Goal: Task Accomplishment & Management: Manage account settings

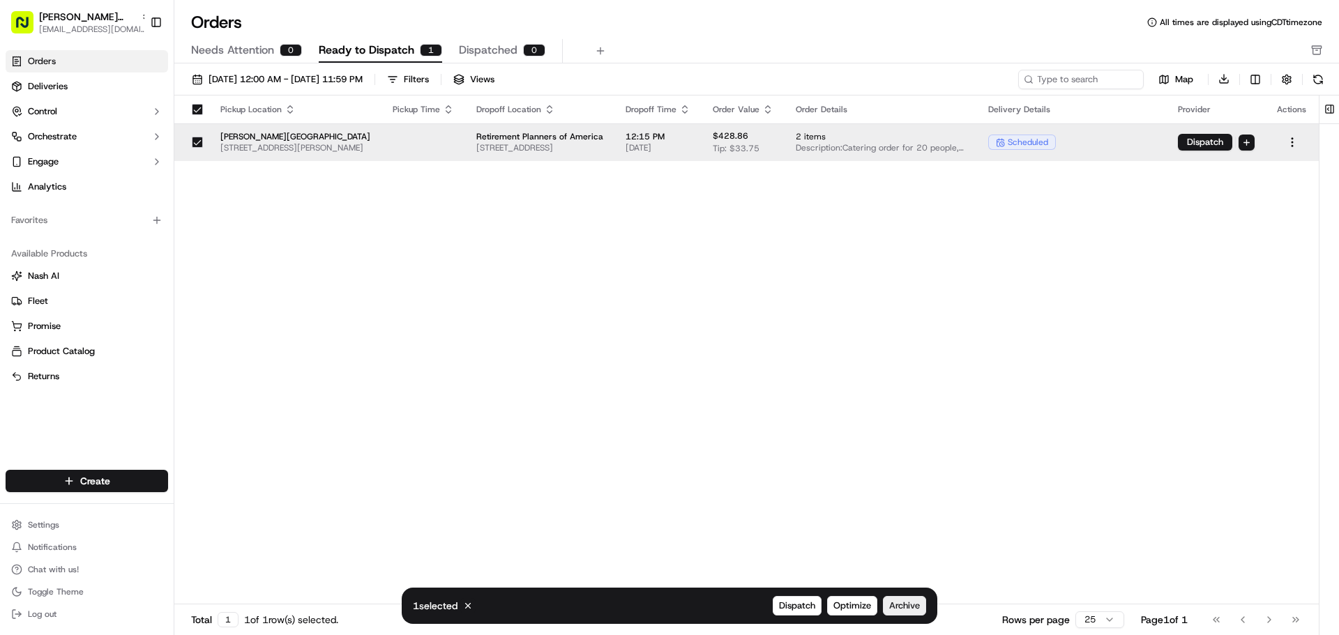
click at [897, 605] on span "Archive" at bounding box center [904, 606] width 31 height 13
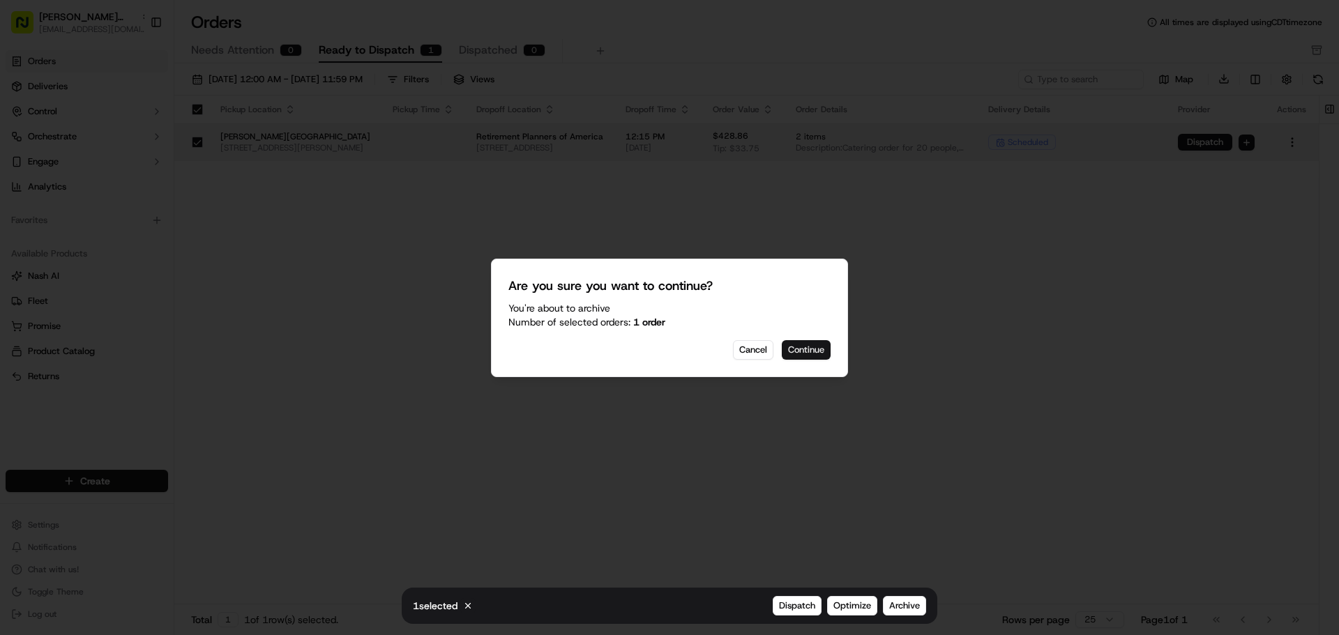
click at [802, 349] on button "Continue" at bounding box center [806, 350] width 49 height 20
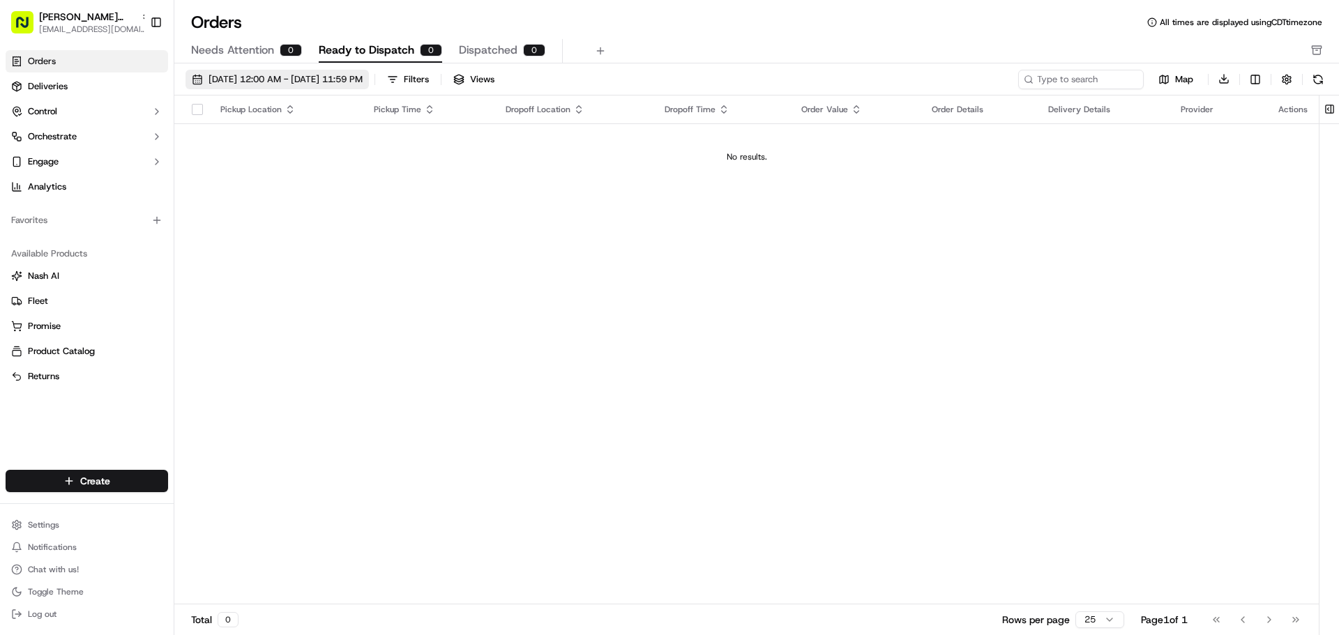
click at [195, 82] on button "[DATE] 12:00 AM - [DATE] 11:59 PM" at bounding box center [276, 80] width 183 height 20
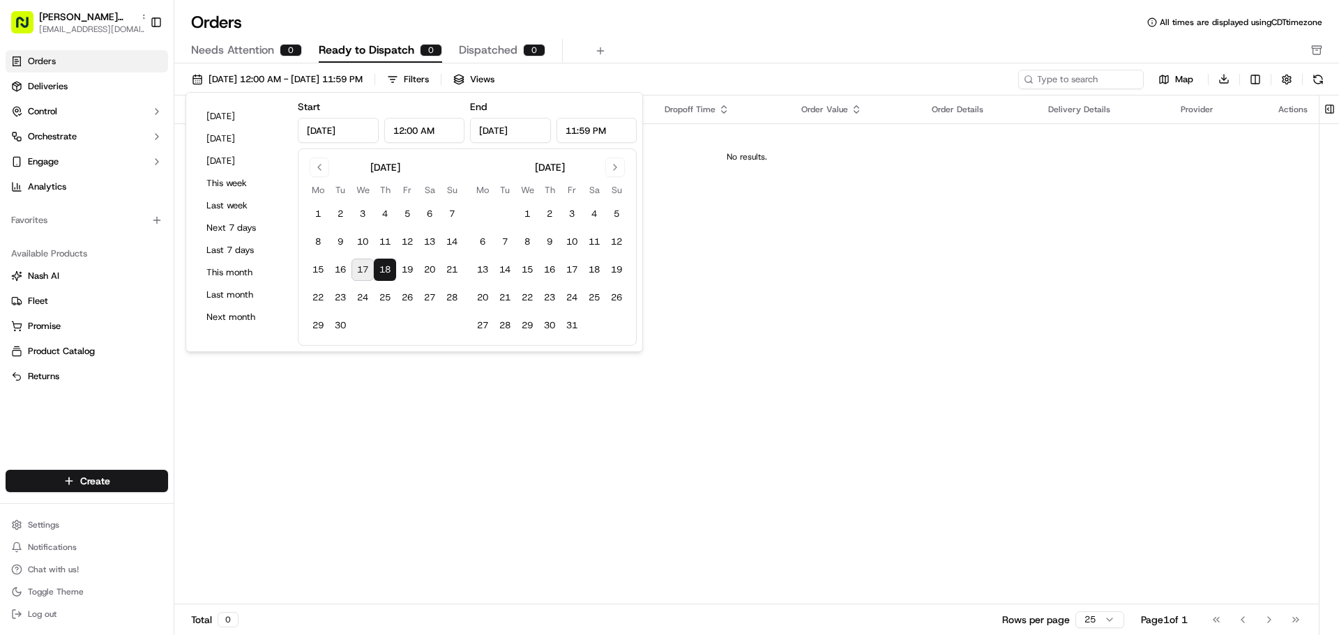
click at [388, 269] on button "18" at bounding box center [385, 270] width 22 height 22
click at [395, 381] on div "Pickup Location Pickup Time Dropoff Location Dropoff Time Order Value Order Det…" at bounding box center [746, 351] width 1144 height 510
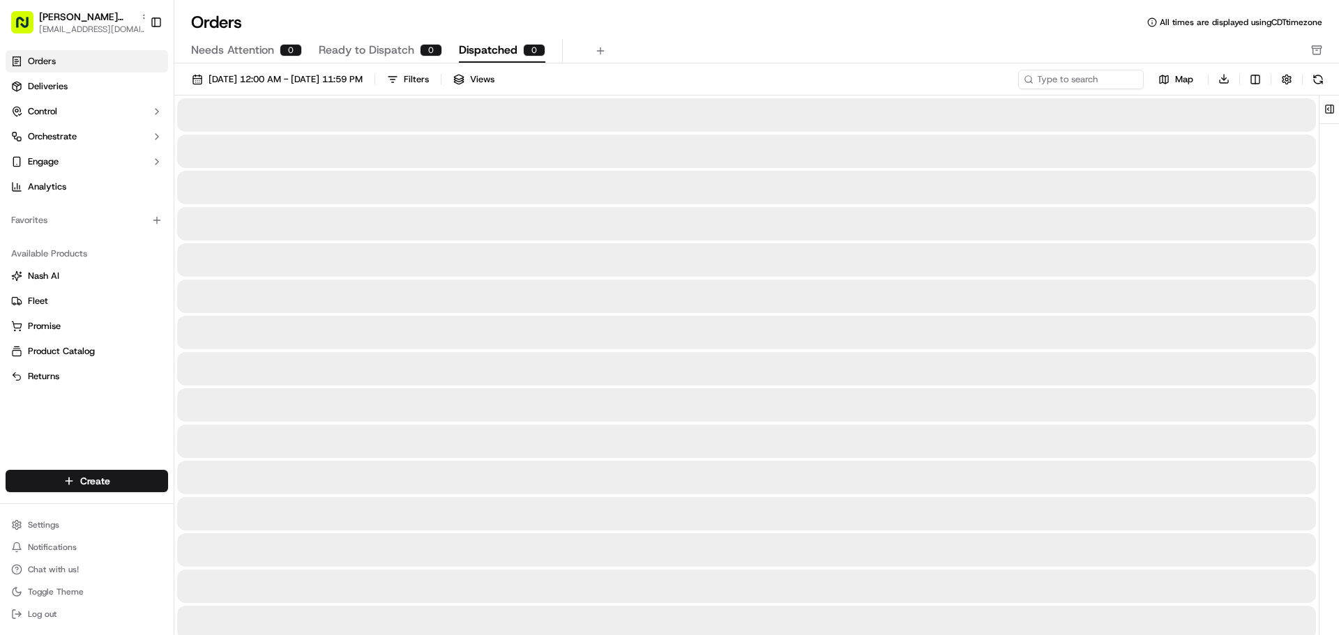
click at [512, 45] on span "Dispatched" at bounding box center [488, 50] width 59 height 17
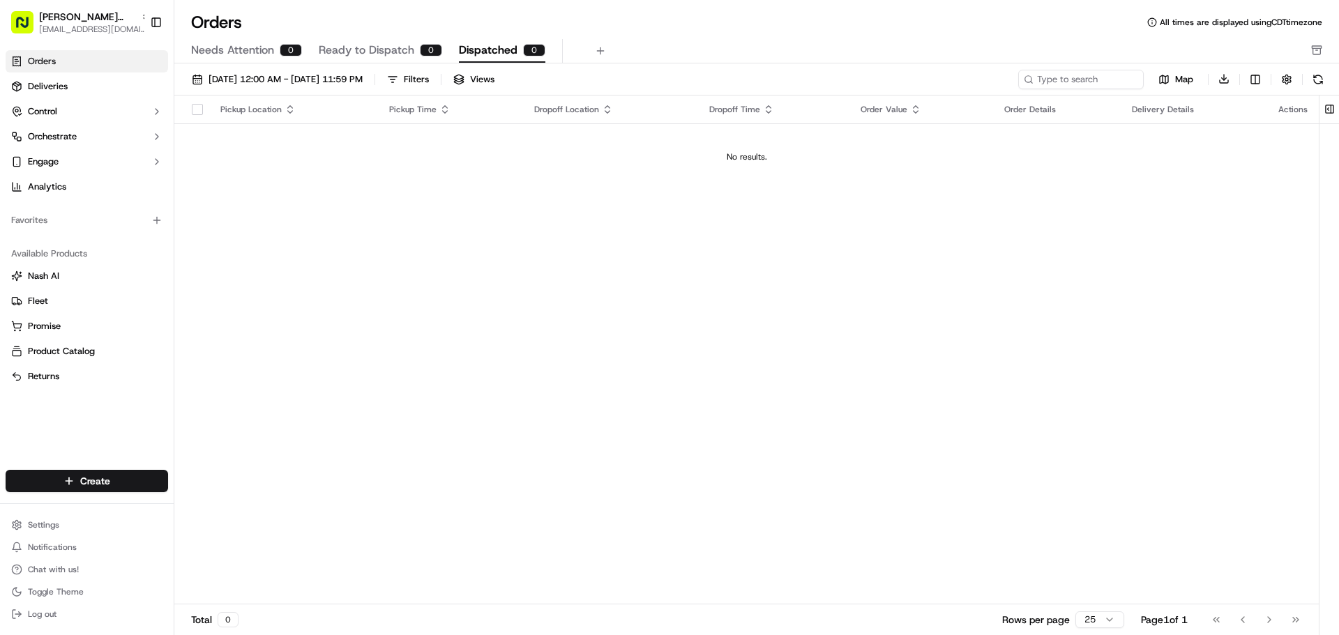
click at [388, 54] on span "Ready to Dispatch" at bounding box center [367, 50] width 96 height 17
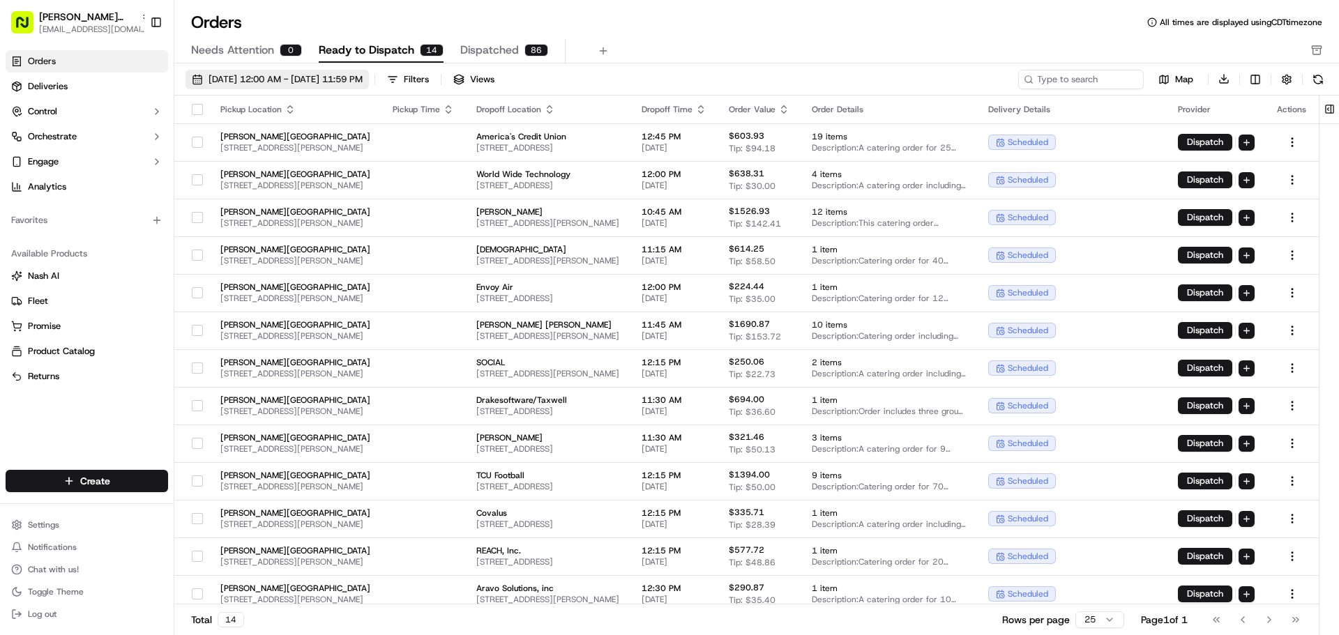
click at [201, 86] on button "09/01/2025 12:00 AM - 09/30/2025 11:59 PM" at bounding box center [276, 80] width 183 height 20
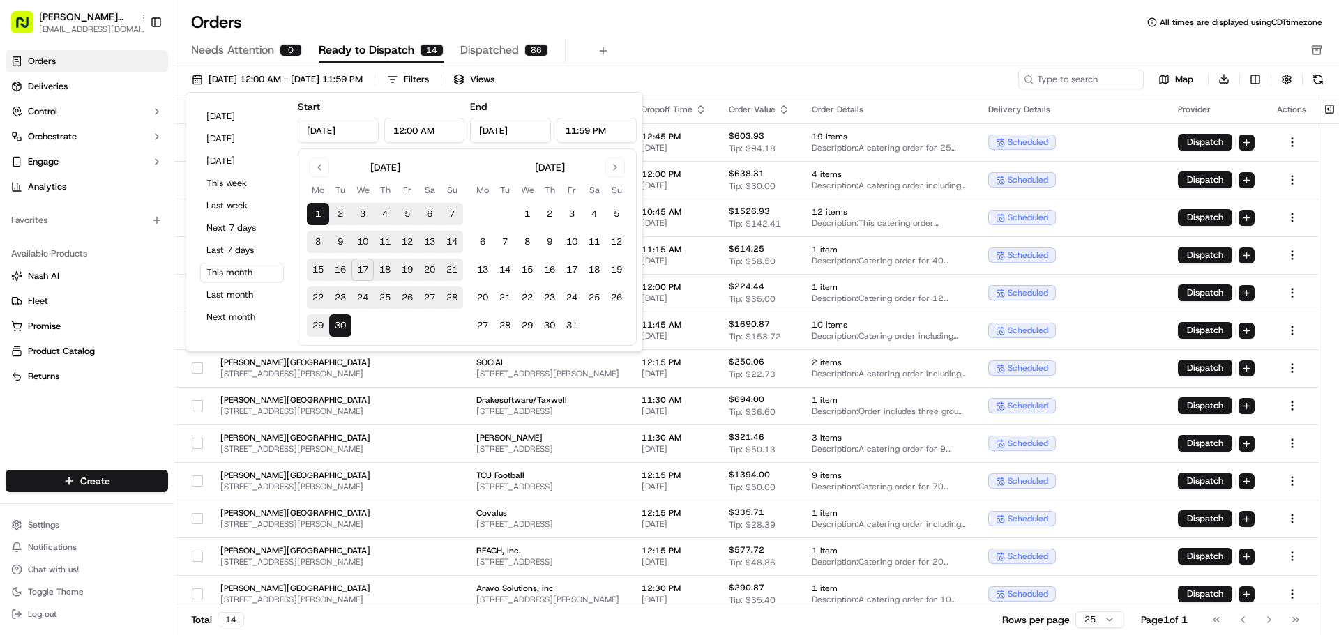
click at [383, 269] on button "18" at bounding box center [385, 270] width 22 height 22
type input "Sep 18, 2025"
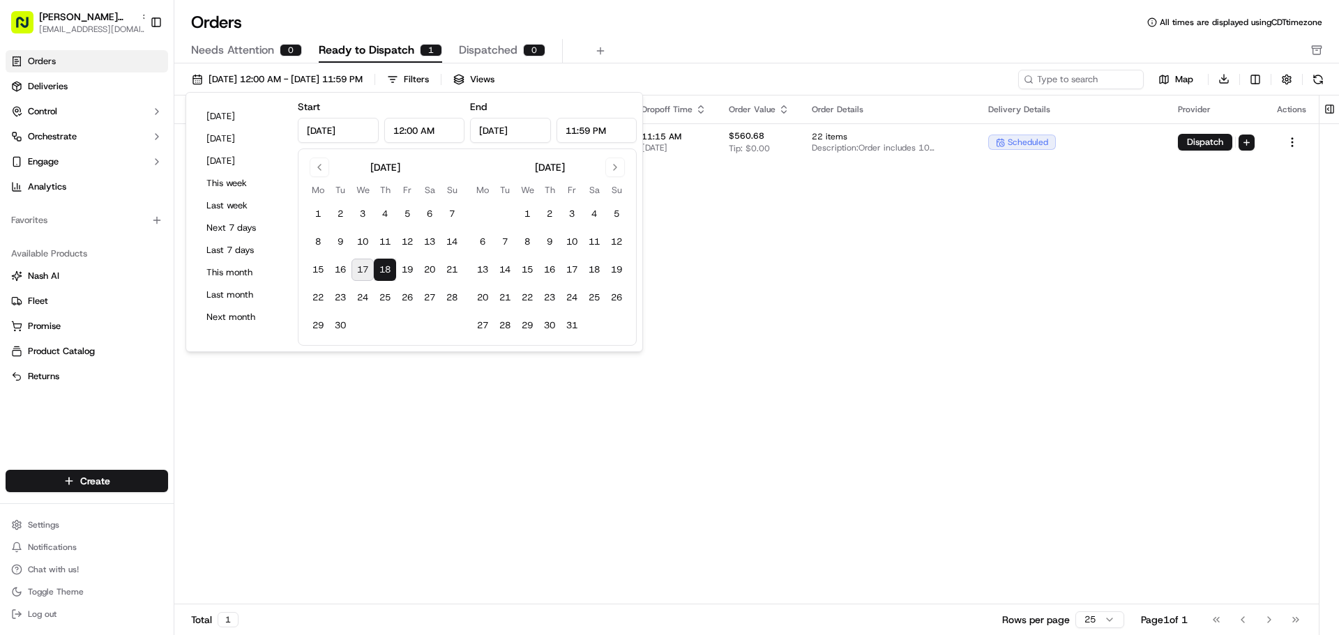
click at [398, 392] on div "Pickup Location Pickup Time Dropoff Location Dropoff Time Order Value Order Det…" at bounding box center [746, 351] width 1144 height 510
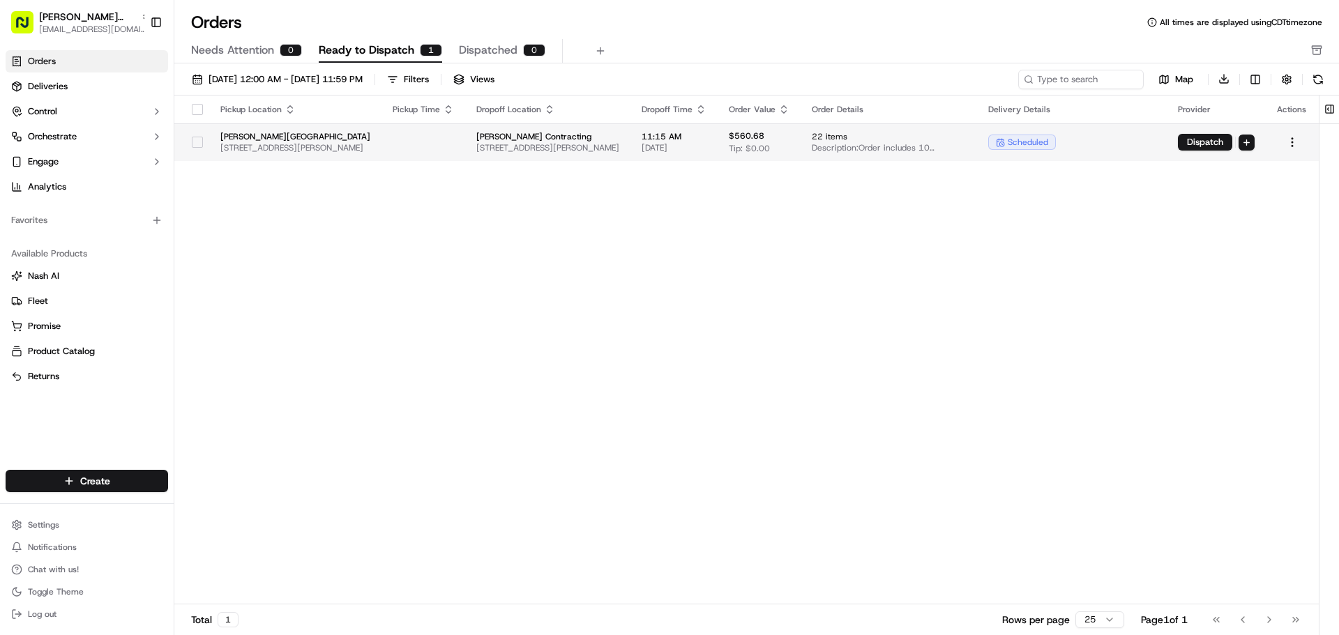
click at [204, 135] on div at bounding box center [197, 142] width 24 height 22
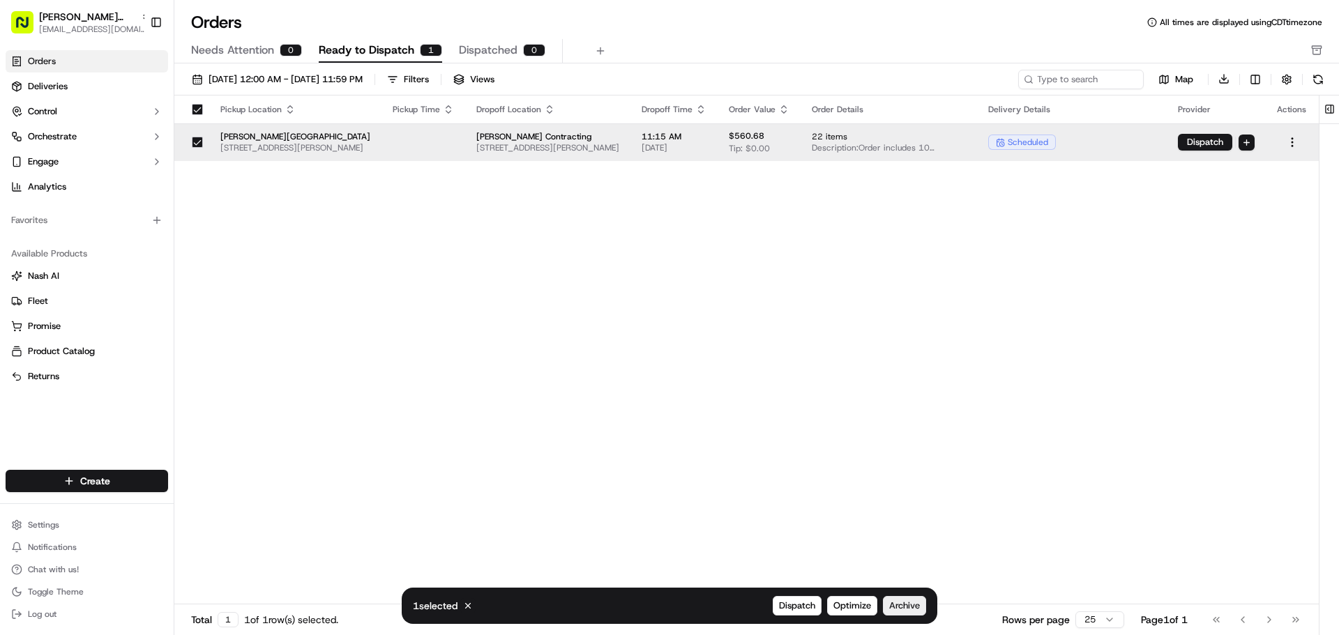
click at [905, 608] on span "Archive" at bounding box center [904, 606] width 31 height 13
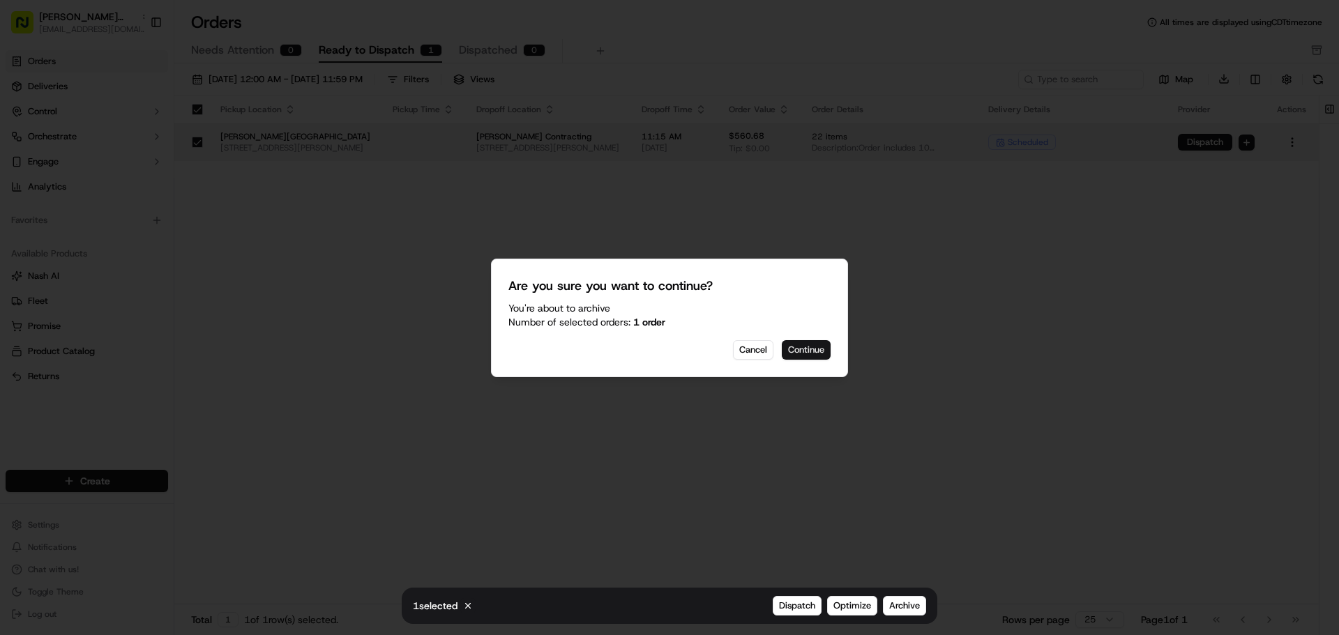
click at [813, 350] on button "Continue" at bounding box center [806, 350] width 49 height 20
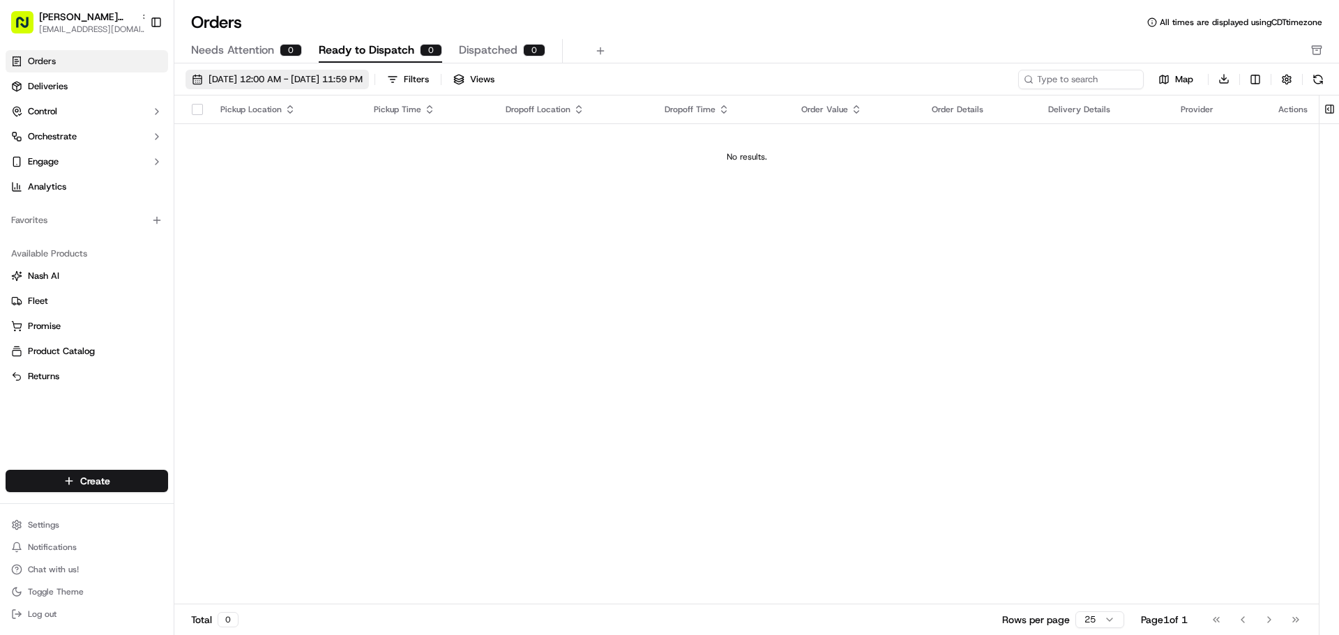
click at [192, 74] on button "[DATE] 12:00 AM - [DATE] 11:59 PM" at bounding box center [276, 80] width 183 height 20
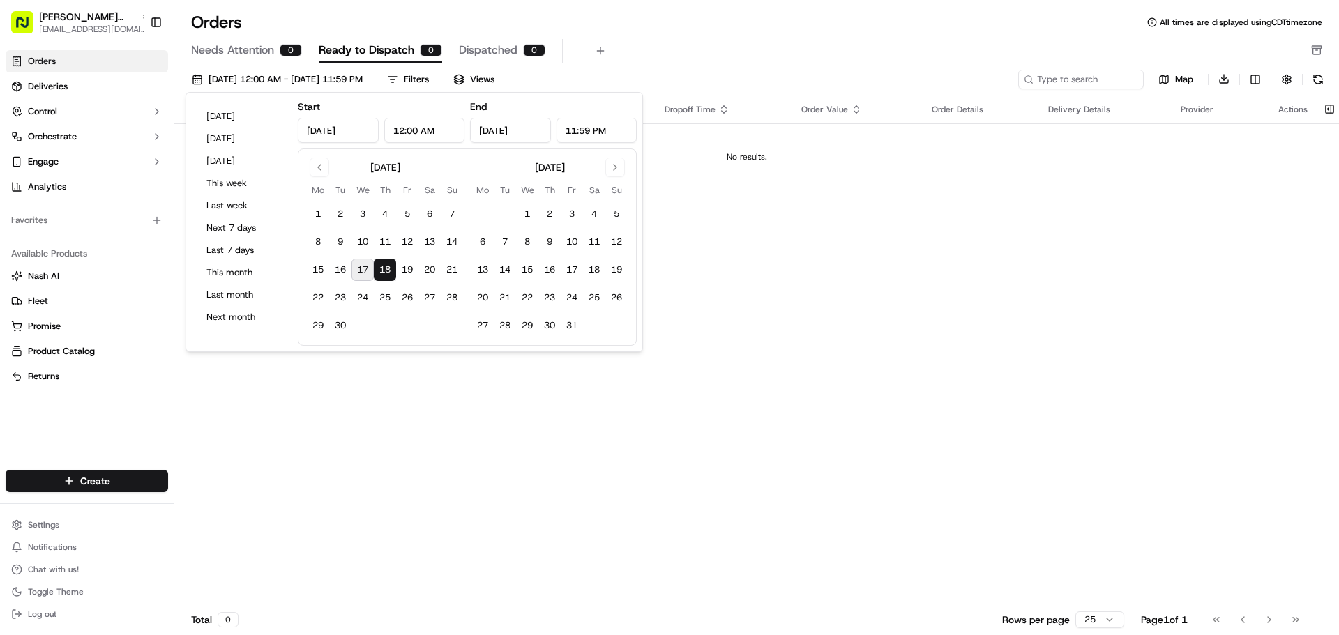
click at [357, 266] on button "17" at bounding box center [362, 270] width 22 height 22
type input "Sep 17, 2025"
click at [381, 268] on button "18" at bounding box center [385, 270] width 22 height 22
type input "Sep 18, 2025"
click at [402, 374] on div "Pickup Location Pickup Time Dropoff Location Dropoff Time Order Value Order Det…" at bounding box center [746, 351] width 1144 height 510
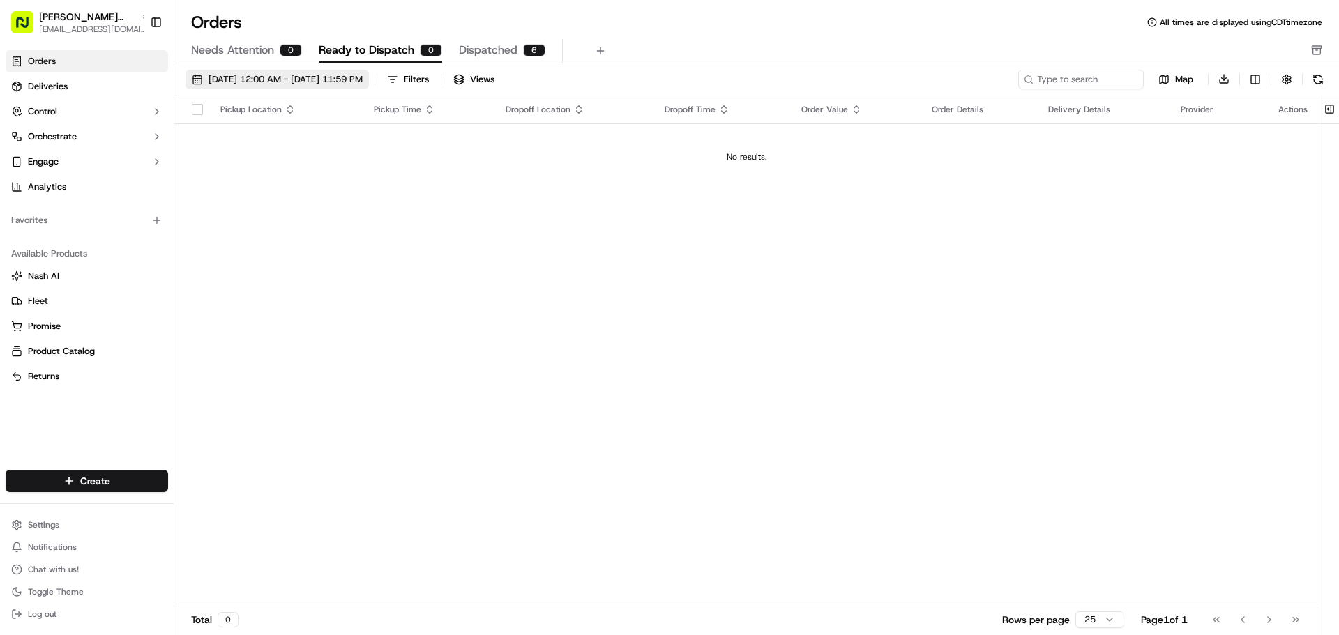
click at [193, 84] on button "09/17/2025 12:00 AM - 09/18/2025 11:59 PM" at bounding box center [276, 80] width 183 height 20
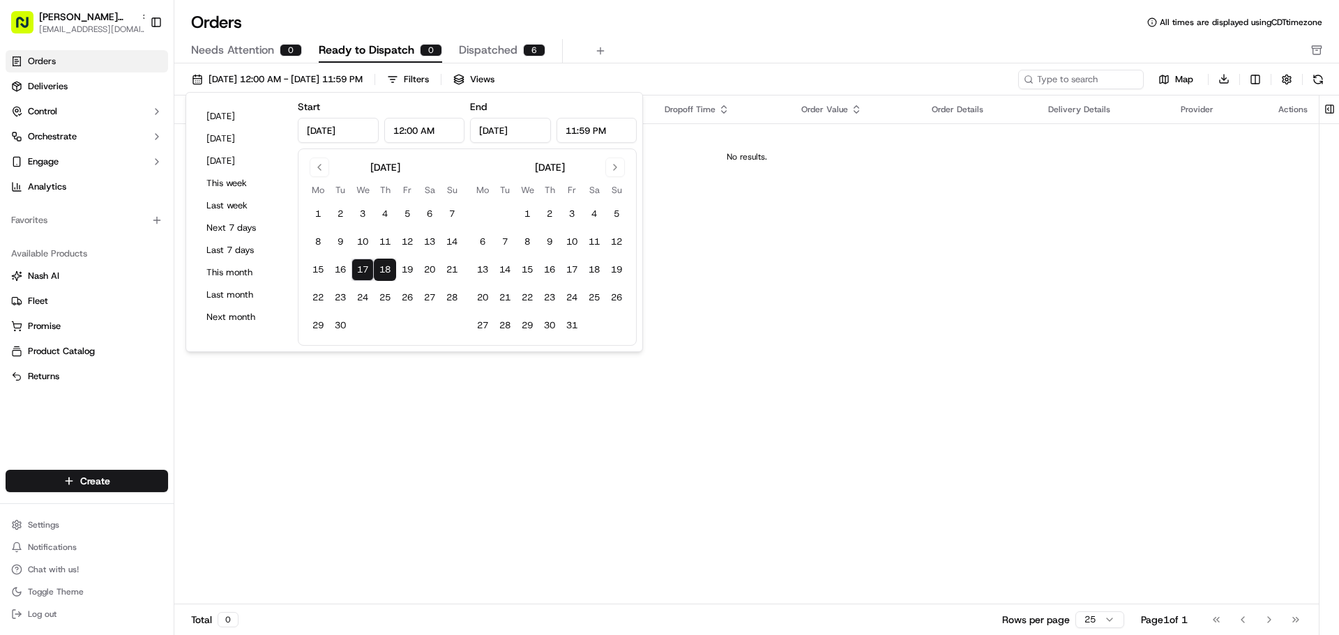
click at [380, 266] on button "18" at bounding box center [385, 270] width 22 height 22
type input "Sep 18, 2025"
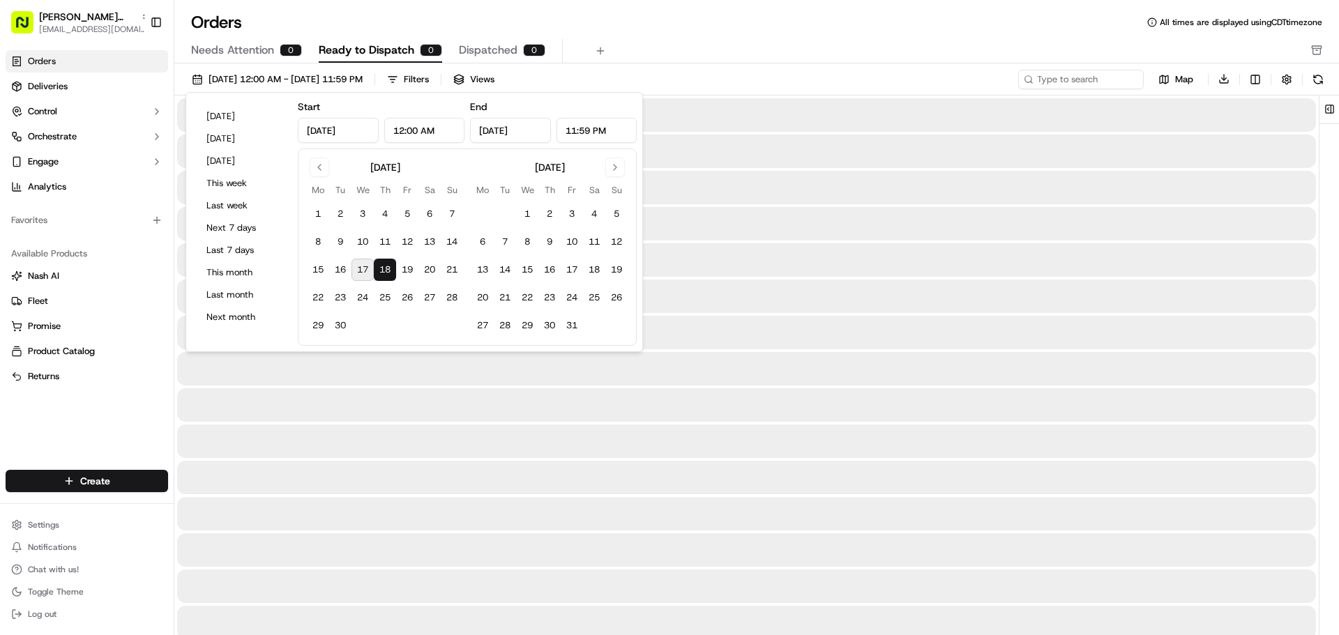
click at [380, 266] on button "18" at bounding box center [385, 270] width 22 height 22
click at [400, 421] on div at bounding box center [746, 404] width 1139 height 33
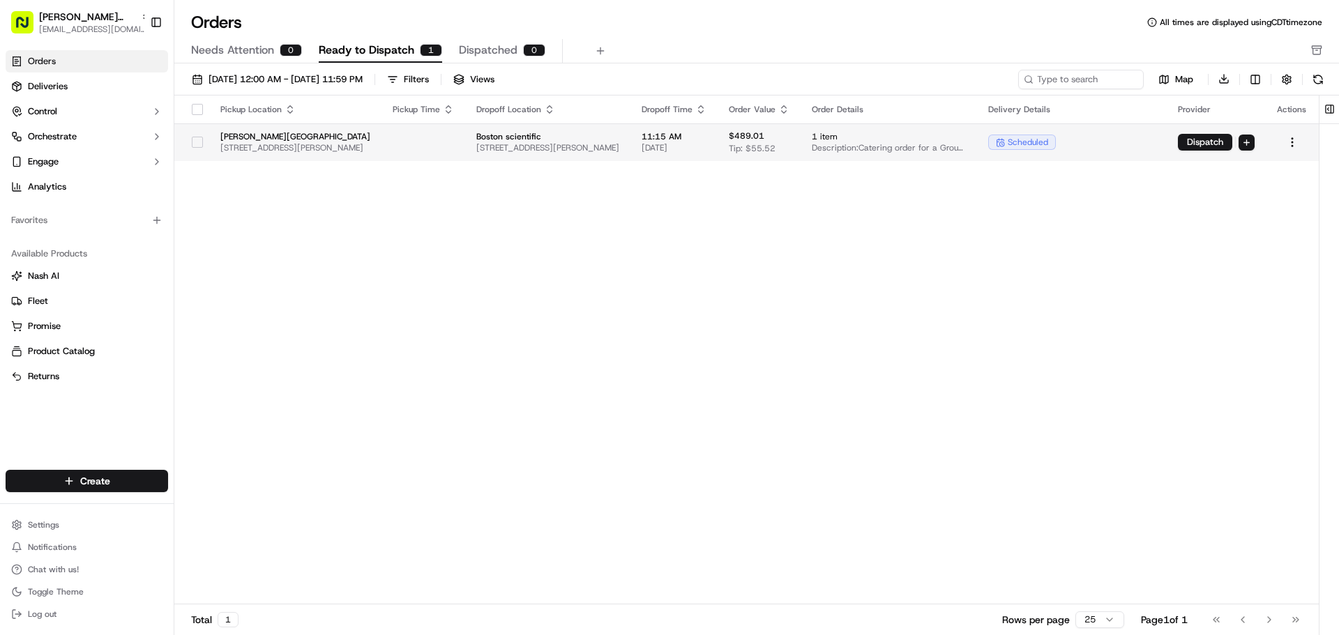
click at [191, 142] on div at bounding box center [197, 142] width 24 height 22
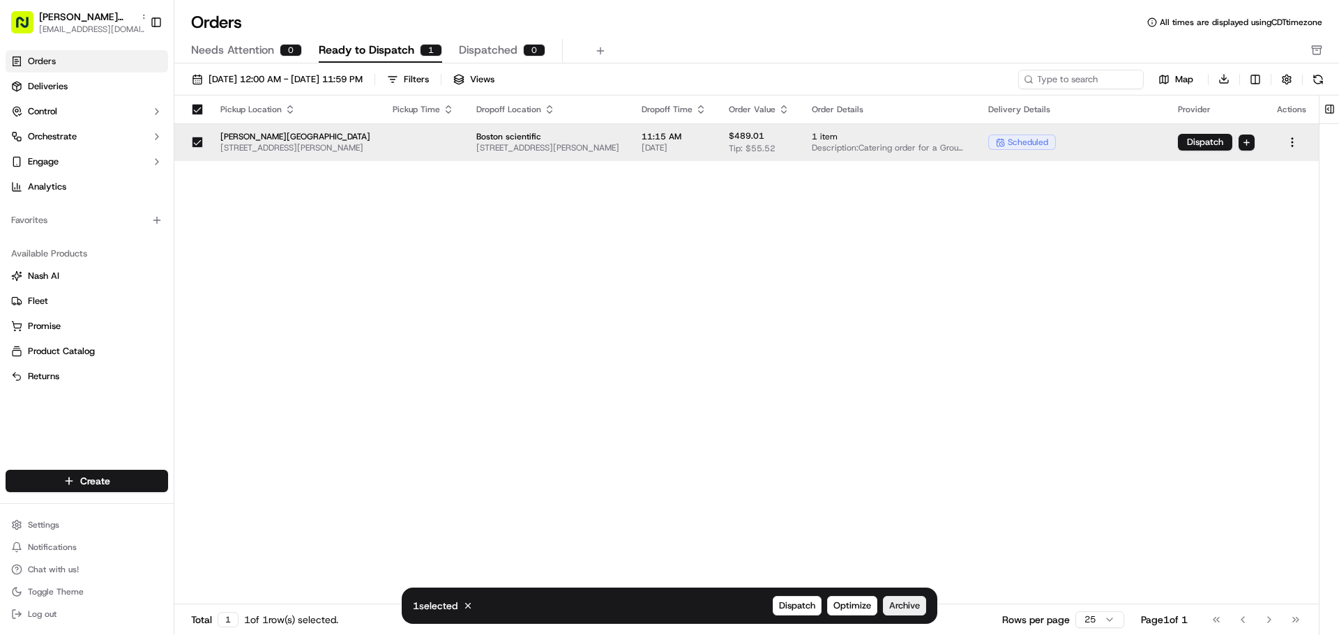
click at [911, 609] on span "Archive" at bounding box center [904, 606] width 31 height 13
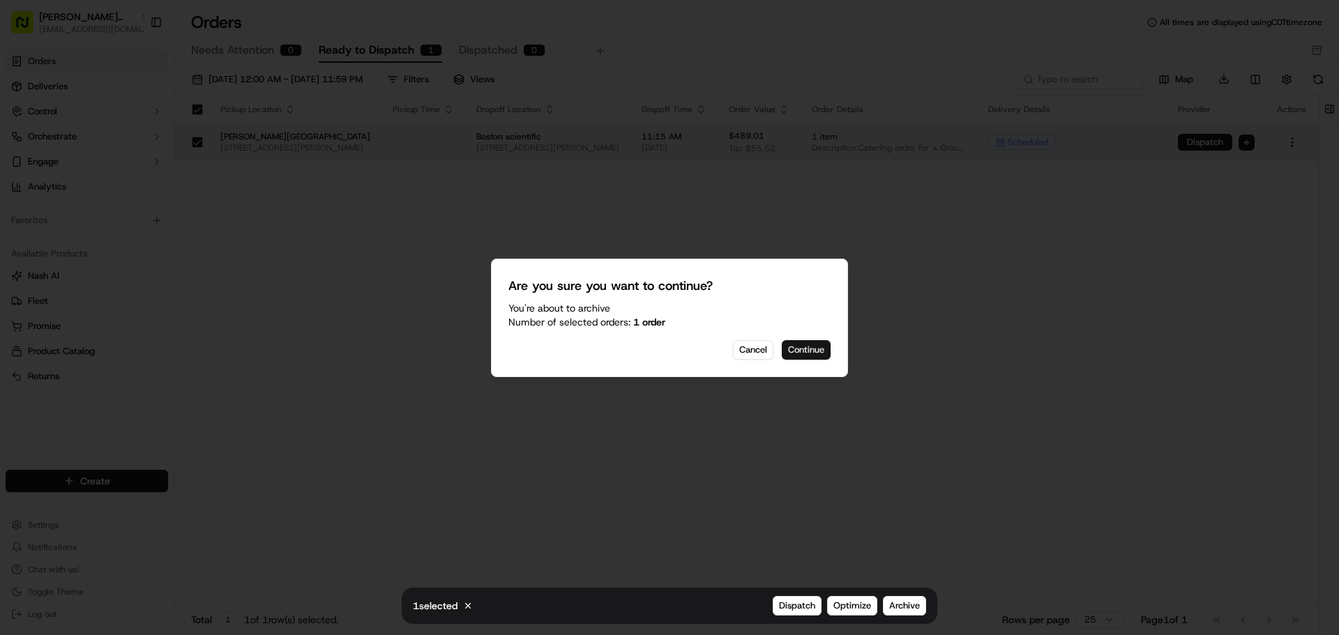
click at [790, 346] on button "Continue" at bounding box center [806, 350] width 49 height 20
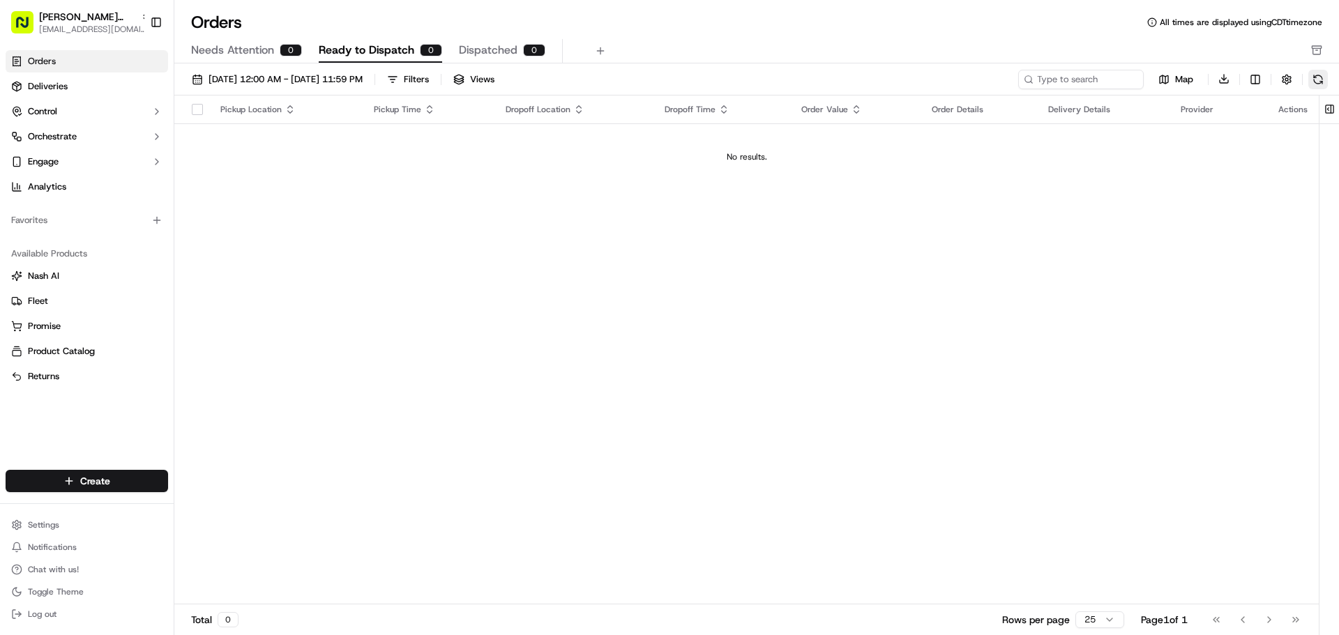
click at [1313, 76] on button at bounding box center [1318, 80] width 20 height 20
click at [1316, 77] on button at bounding box center [1318, 80] width 20 height 20
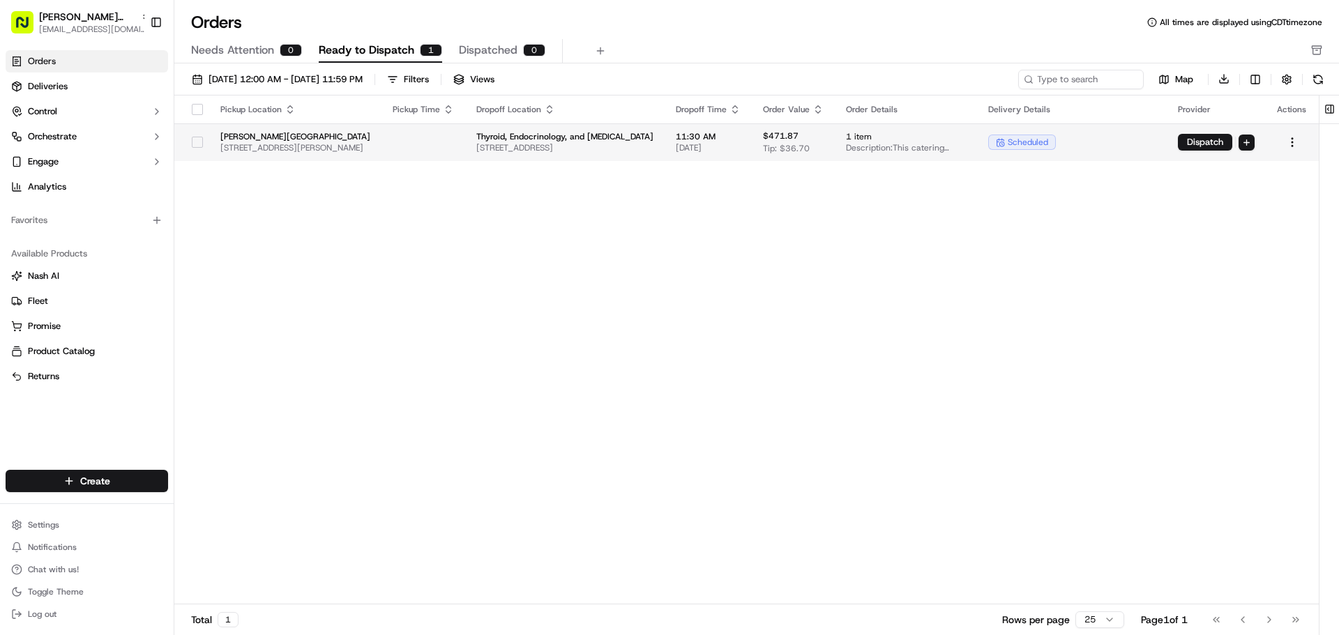
click at [195, 142] on button "button" at bounding box center [197, 142] width 11 height 11
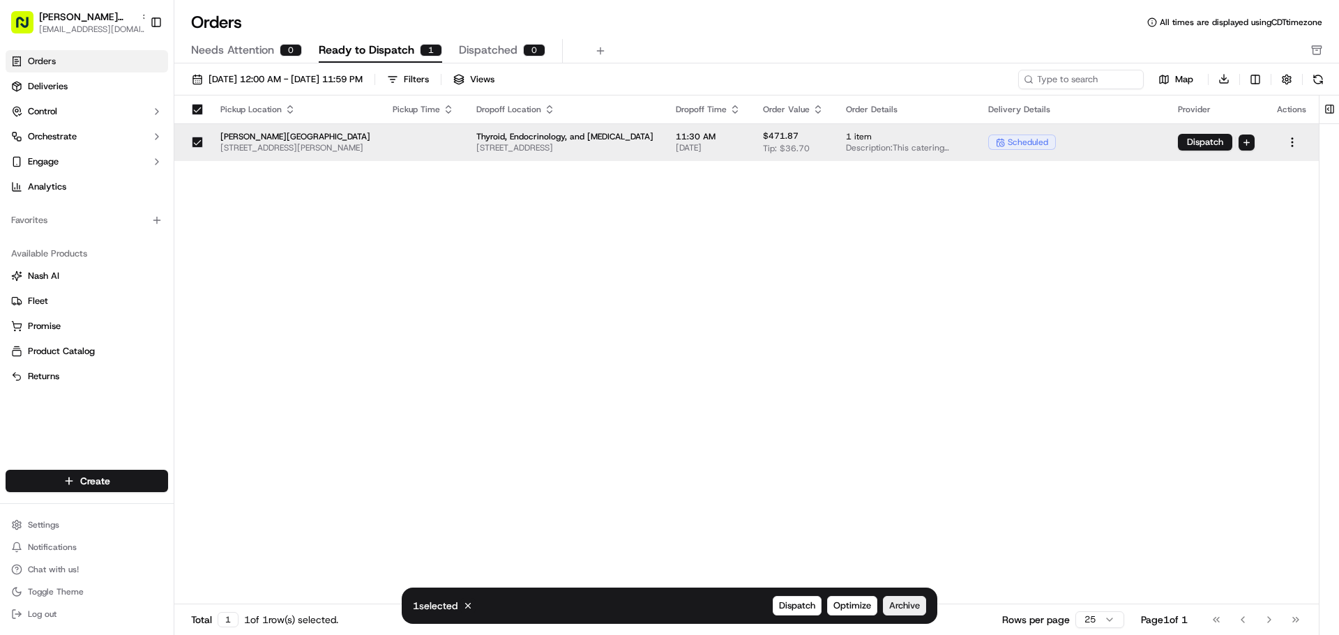
click at [892, 607] on span "Archive" at bounding box center [904, 606] width 31 height 13
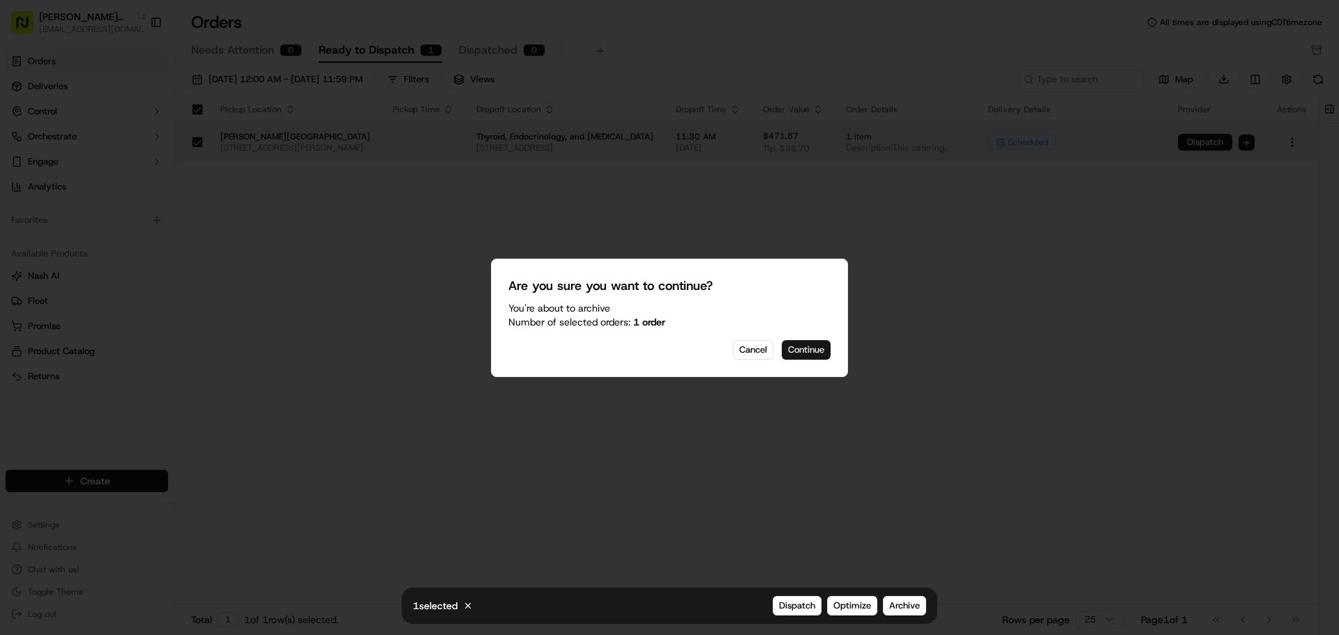
click at [807, 344] on button "Continue" at bounding box center [806, 350] width 49 height 20
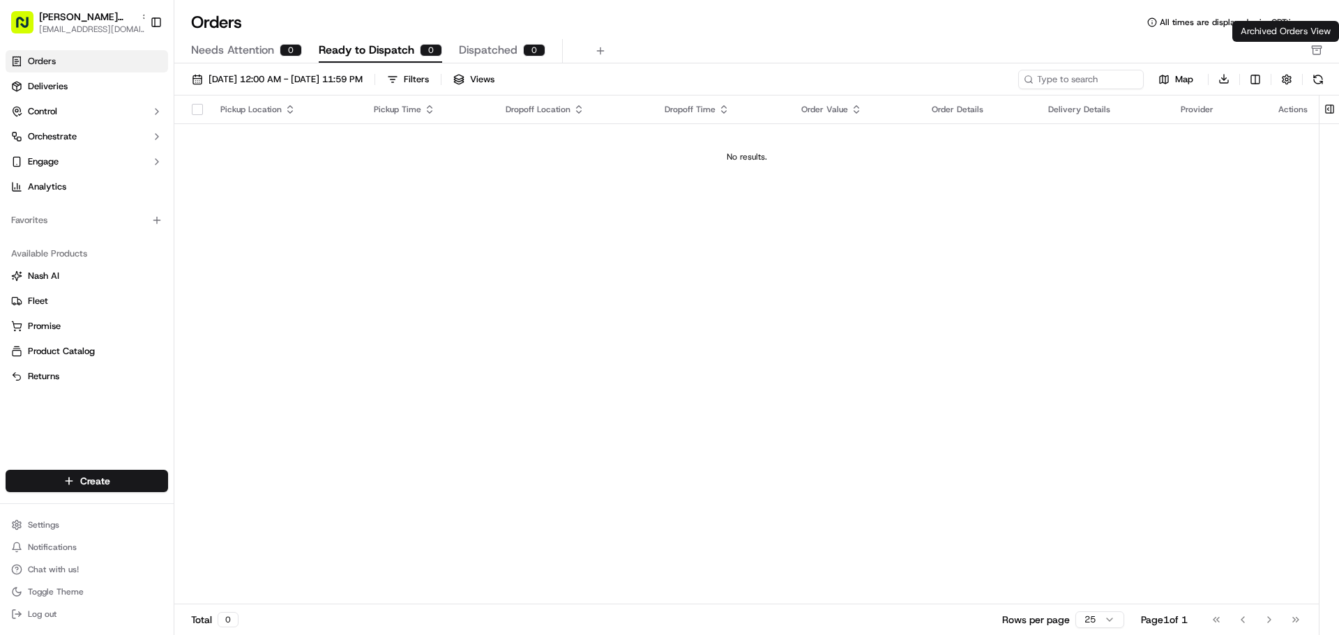
click at [1320, 47] on icon "button" at bounding box center [1316, 50] width 11 height 11
